Goal: Transaction & Acquisition: Purchase product/service

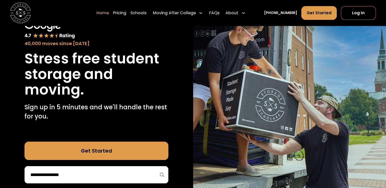
scroll to position [46, 0]
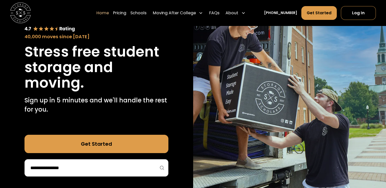
click at [134, 148] on link "Get Started" at bounding box center [97, 144] width 144 height 18
click at [126, 13] on link "Pricing" at bounding box center [119, 13] width 13 height 14
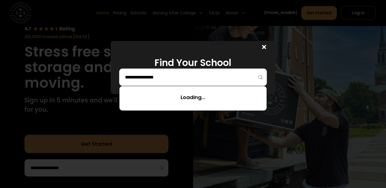
click at [201, 76] on input "search" at bounding box center [193, 77] width 137 height 9
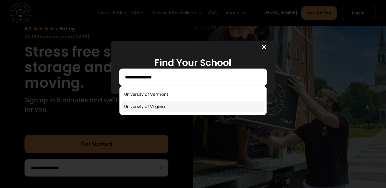
type input "**********"
click at [162, 105] on link at bounding box center [193, 106] width 143 height 11
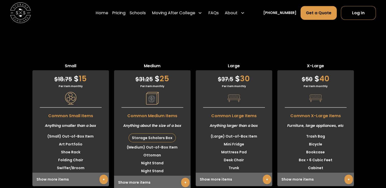
scroll to position [1259, 0]
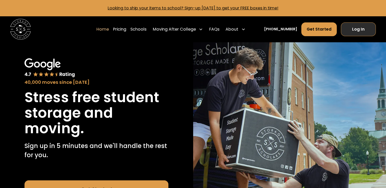
click at [360, 26] on link "Log In" at bounding box center [358, 29] width 35 height 14
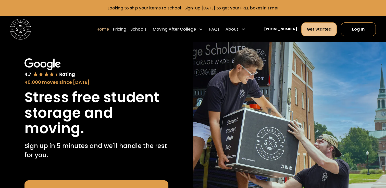
click at [310, 27] on link "Get Started" at bounding box center [318, 29] width 35 height 14
